Goal: Find specific fact: Find specific fact

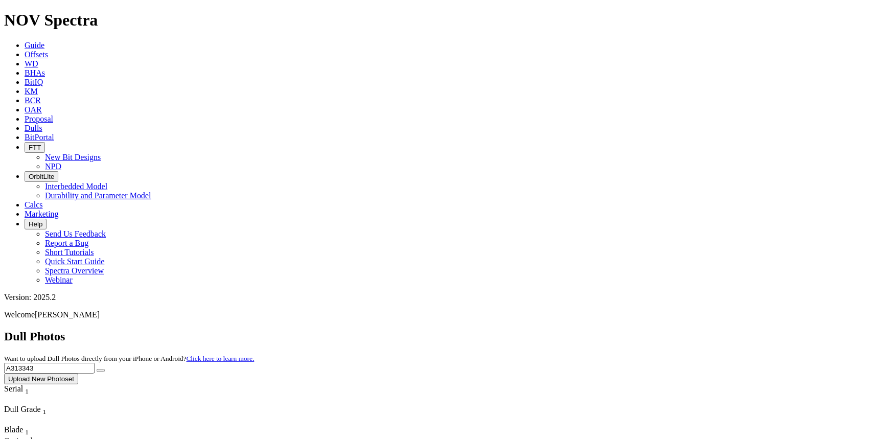
drag, startPoint x: 686, startPoint y: 47, endPoint x: 578, endPoint y: 44, distance: 107.8
click at [578, 330] on div "Dull Photos Want to upload Dull Photos directly from your iPhone or Android? Cl…" at bounding box center [445, 357] width 883 height 55
type input "A319085"
click at [101, 370] on icon "submit" at bounding box center [101, 370] width 0 height 0
